Goal: Find specific page/section

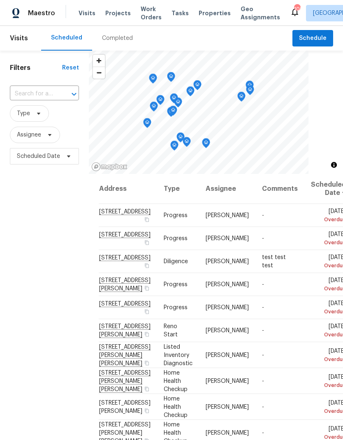
click at [114, 38] on div "Completed" at bounding box center [117, 38] width 31 height 8
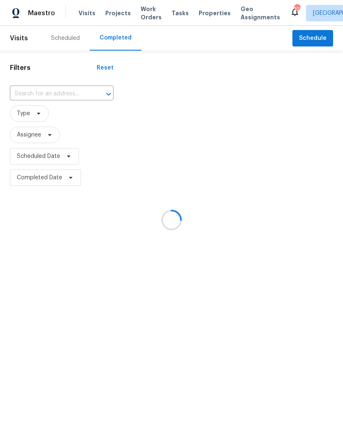
click at [54, 90] on div at bounding box center [171, 220] width 343 height 440
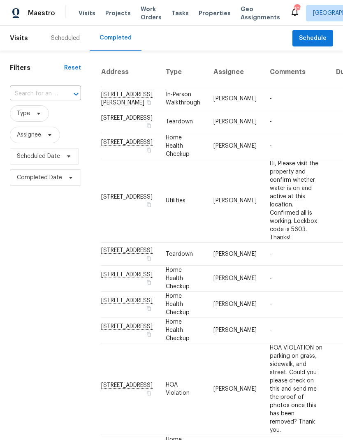
click at [42, 93] on input "text" at bounding box center [34, 94] width 48 height 13
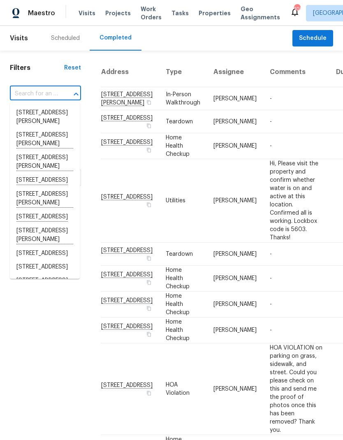
click at [39, 91] on input "text" at bounding box center [34, 94] width 48 height 13
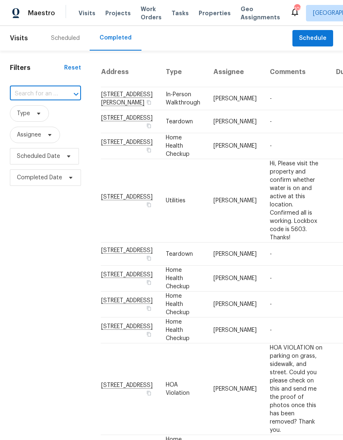
paste input "5314 Concordia Pl SE, Mableton, GA 30126"
type input "5314 Concordia Pl SE, Mableton, GA 30126"
click at [32, 119] on li "5314 Concordia Pl SE, Mableton, GA 30126" at bounding box center [45, 113] width 70 height 14
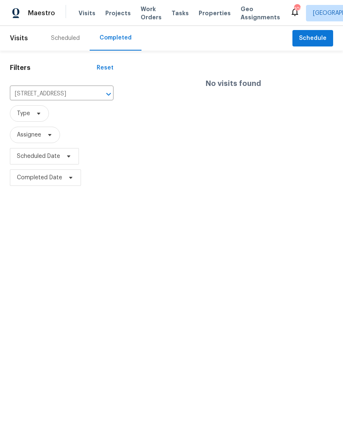
click at [36, 93] on input "5314 Concordia Pl SE, Mableton, GA 30126" at bounding box center [50, 94] width 81 height 13
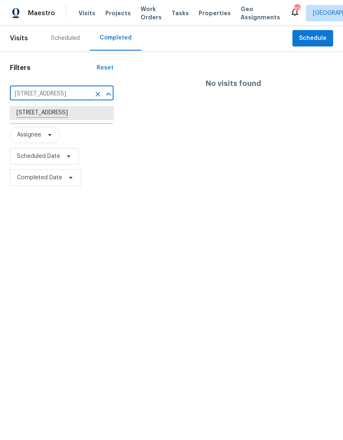
paste input "687 Banton Dr NW, Atlanta, GA 30318"
type input "687 Banton Dr NW, Atlanta, GA 30318"
click at [59, 118] on li "687 Banton Dr NW, Atlanta, GA 30318" at bounding box center [62, 113] width 104 height 14
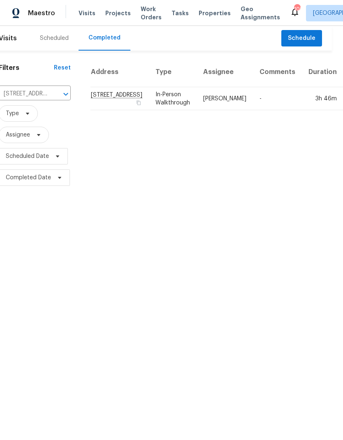
scroll to position [0, 11]
